Goal: Task Accomplishment & Management: Complete application form

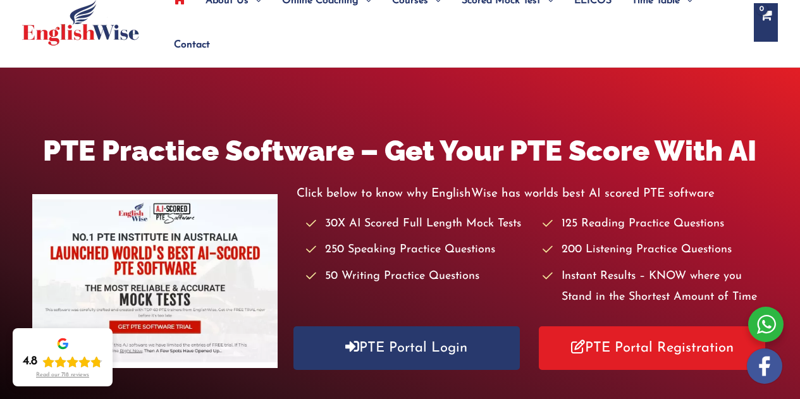
scroll to position [83, 0]
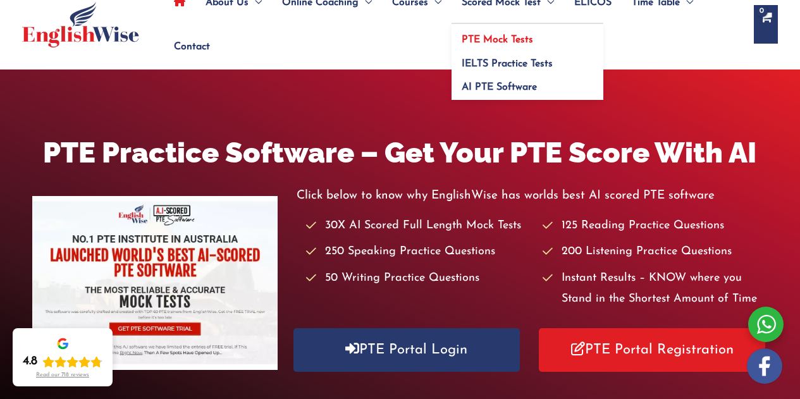
click at [533, 45] on span "PTE Mock Tests" at bounding box center [497, 40] width 71 height 10
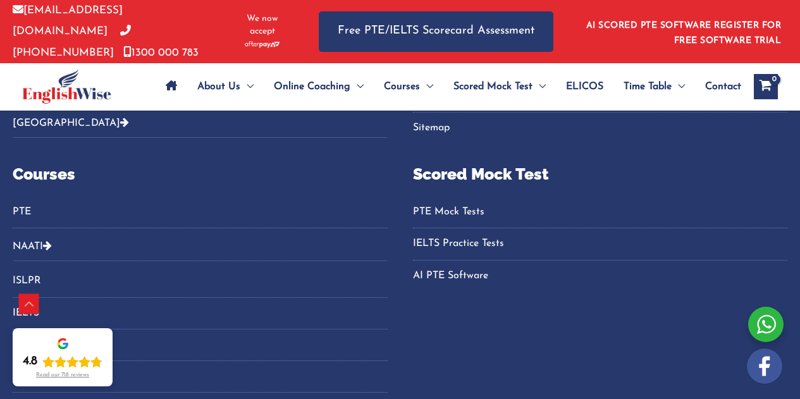
scroll to position [6237, 0]
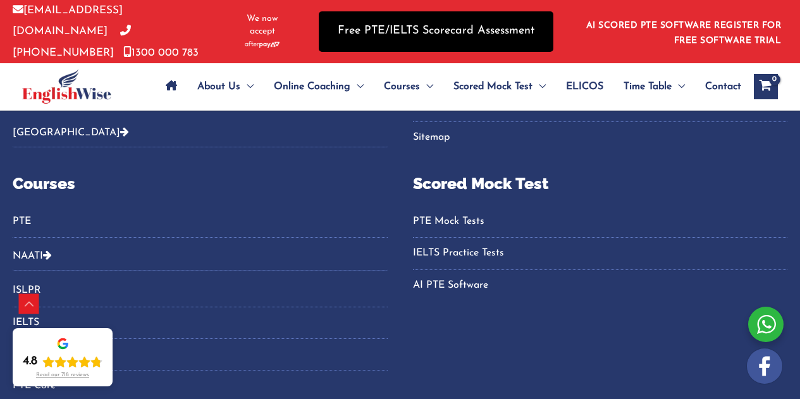
click at [440, 46] on link "Free PTE/IELTS Scorecard Assessment" at bounding box center [436, 31] width 235 height 40
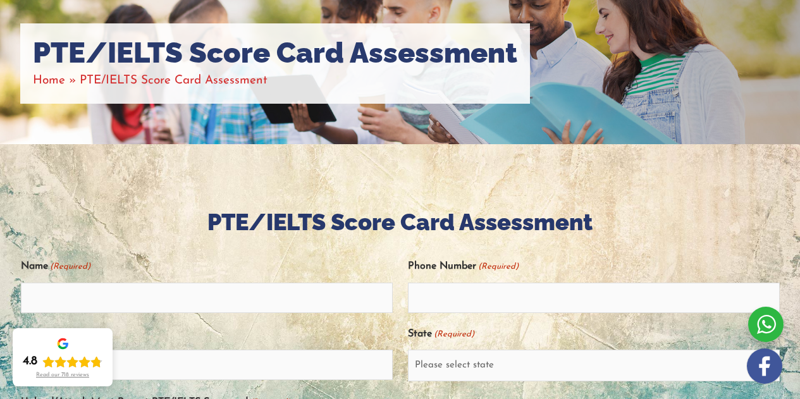
scroll to position [170, 0]
